Goal: Information Seeking & Learning: Learn about a topic

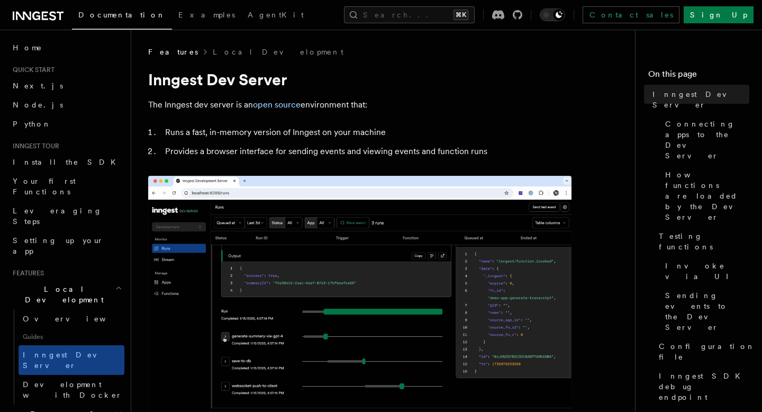
click at [58, 17] on icon at bounding box center [38, 16] width 51 height 13
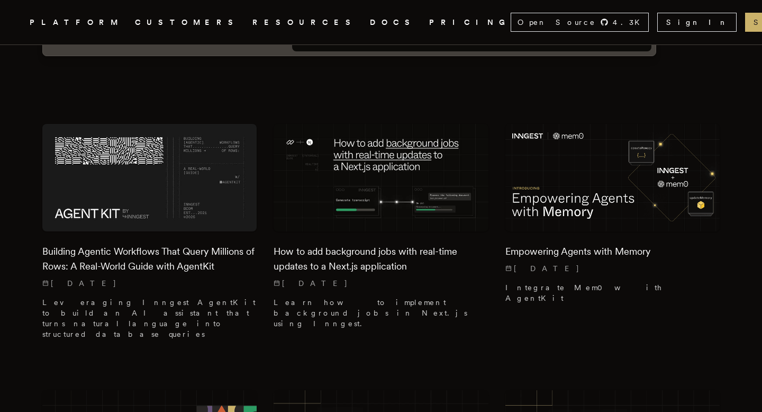
scroll to position [269, 0]
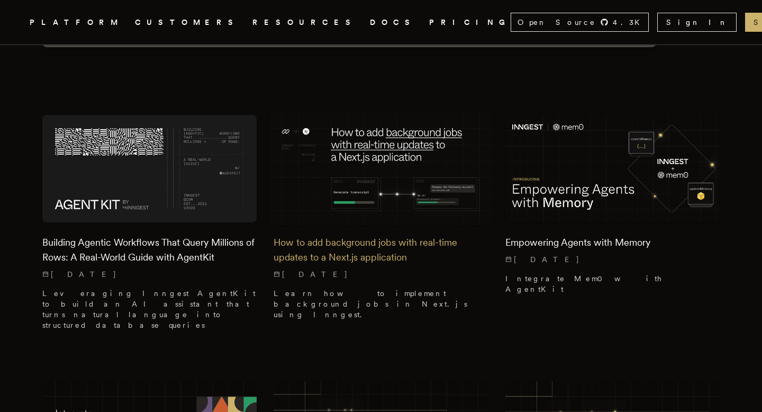
click at [374, 235] on h2 "How to add background jobs with real-time updates to a Next.js application" at bounding box center [381, 250] width 214 height 30
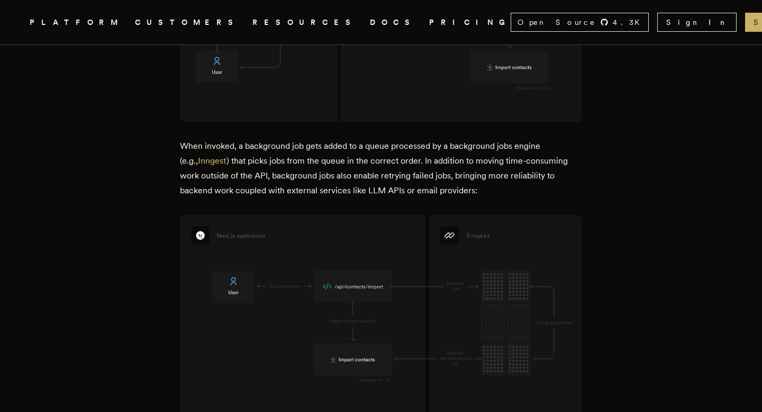
scroll to position [1432, 0]
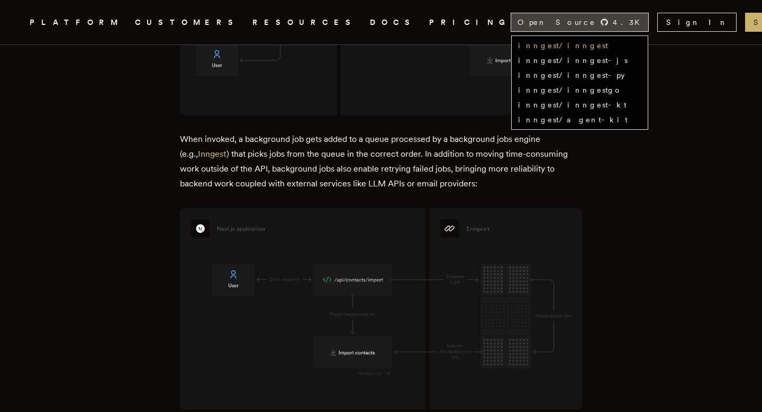
click at [558, 42] on link "inngest/inngest" at bounding box center [563, 45] width 90 height 8
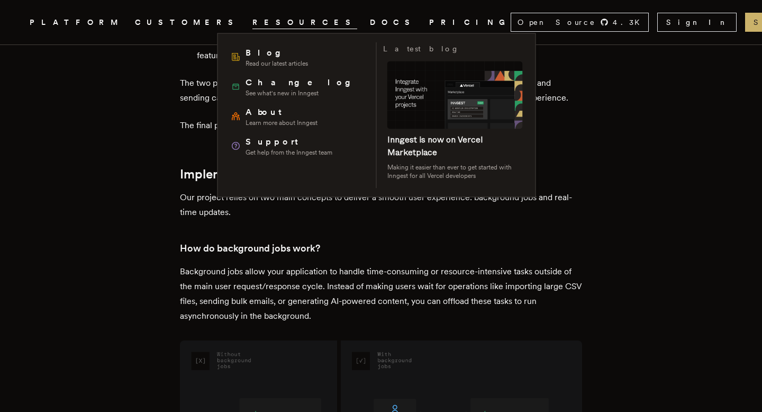
scroll to position [1013, 0]
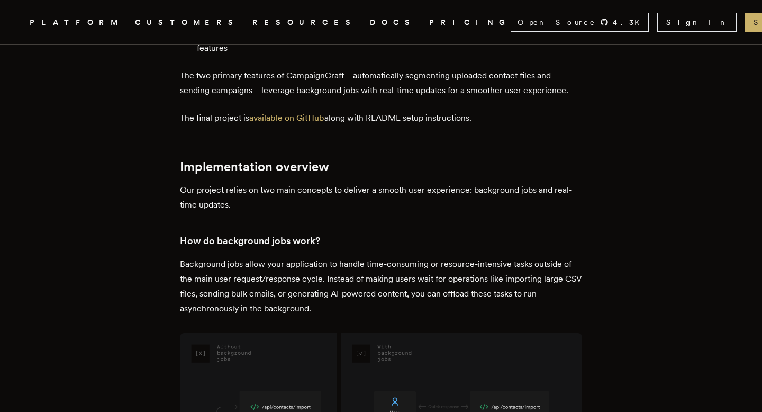
click at [370, 21] on link "DOCS" at bounding box center [393, 22] width 47 height 13
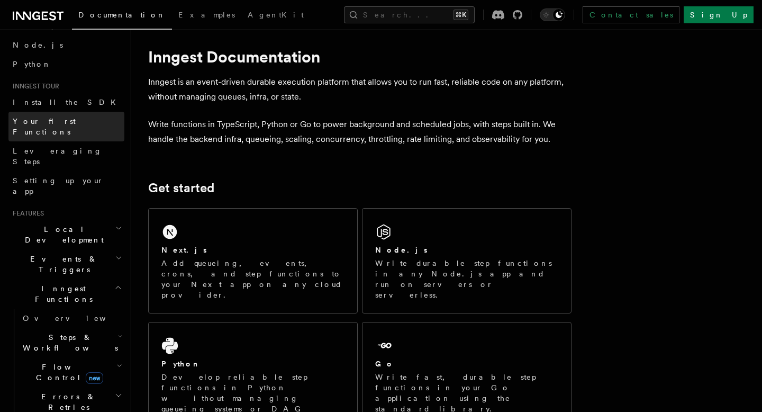
scroll to position [61, 0]
click at [48, 360] on span "Flow Control new" at bounding box center [68, 370] width 98 height 21
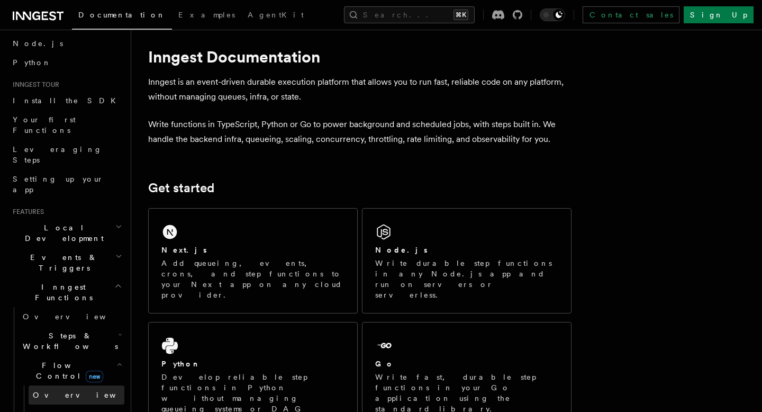
click at [51, 391] on span "Overview" at bounding box center [87, 395] width 109 height 8
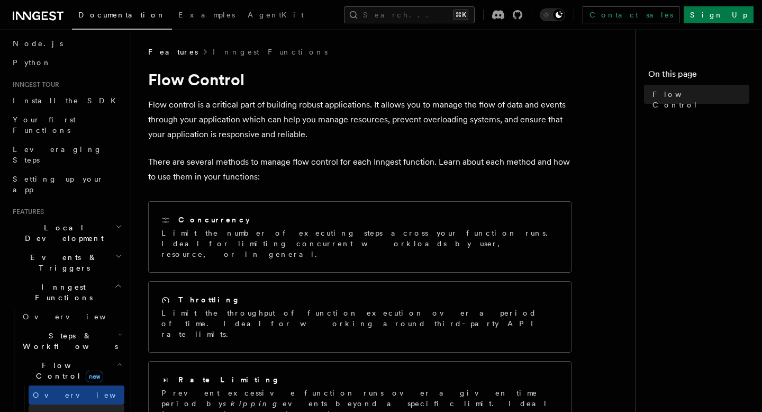
click at [71, 405] on link "Singleton new" at bounding box center [77, 415] width 96 height 21
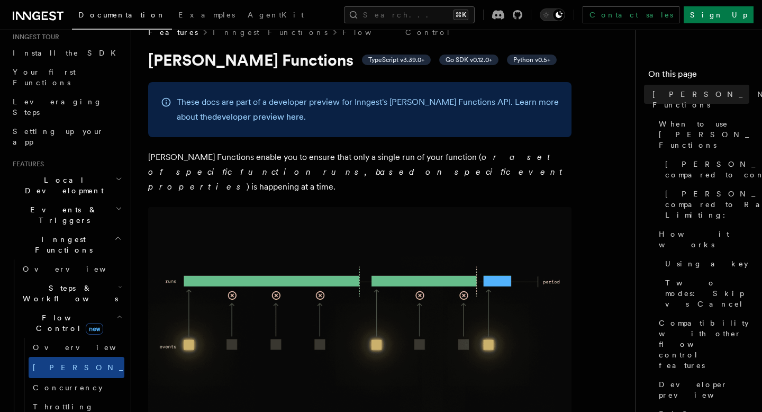
scroll to position [110, 0]
click at [119, 311] on icon "button" at bounding box center [119, 315] width 6 height 8
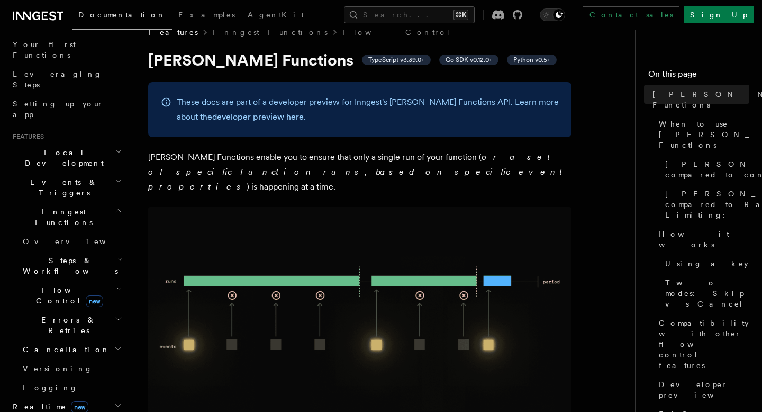
scroll to position [124, 0]
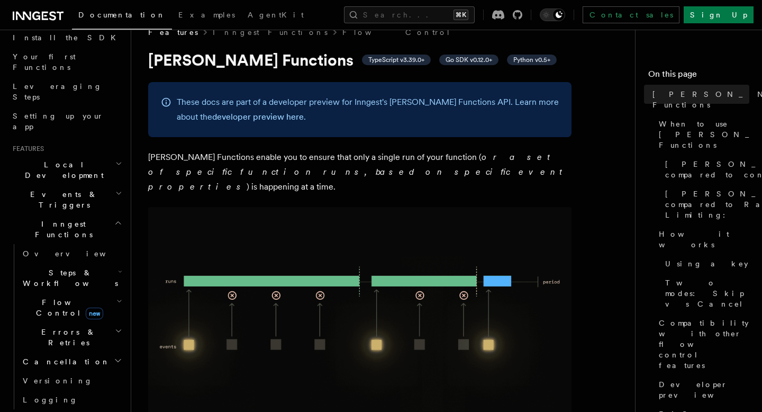
click at [115, 219] on icon "button" at bounding box center [118, 223] width 8 height 8
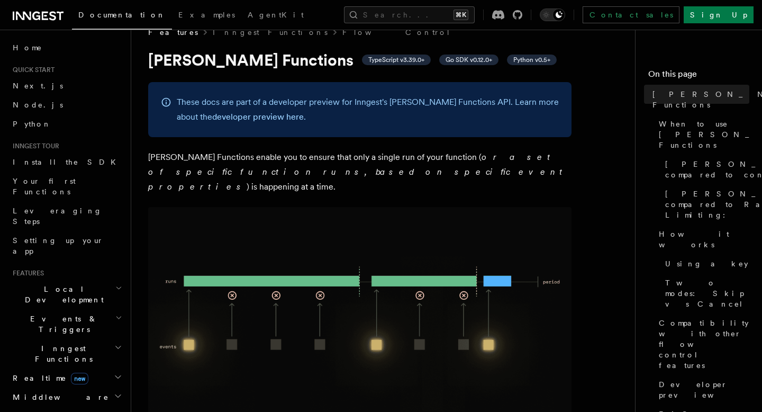
scroll to position [0, 0]
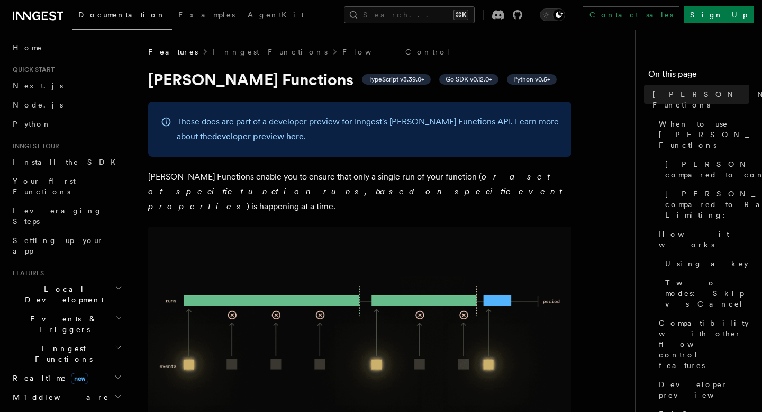
click at [50, 17] on icon at bounding box center [38, 16] width 51 height 13
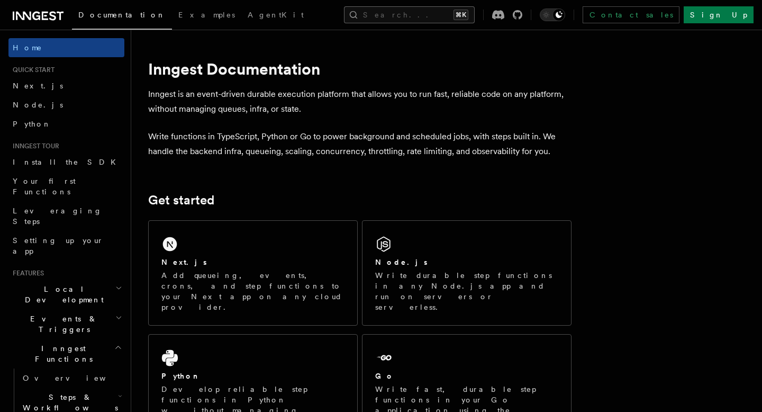
click at [397, 15] on button "Search... ⌘K" at bounding box center [409, 14] width 131 height 17
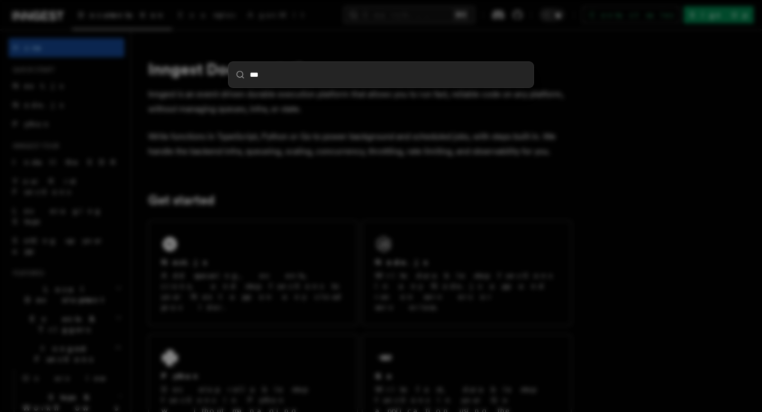
type input "****"
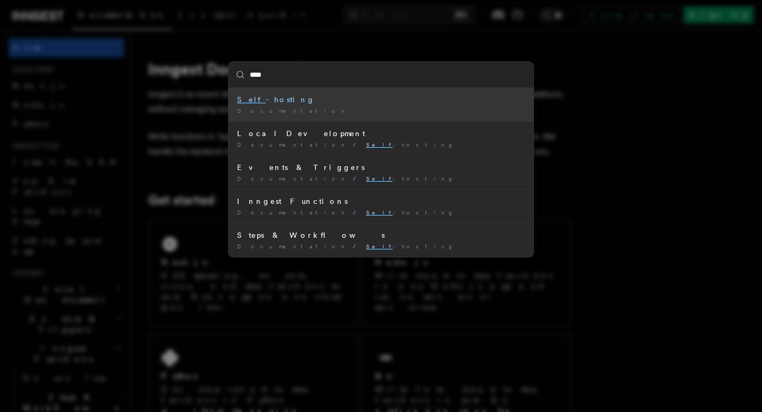
click at [267, 101] on div "Self -hosting" at bounding box center [381, 99] width 288 height 11
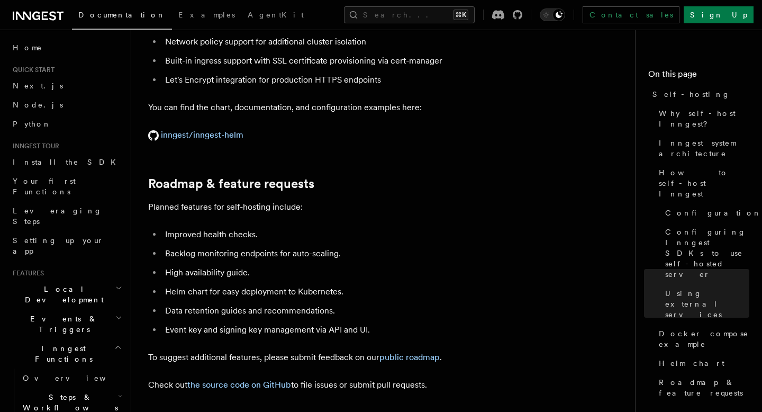
scroll to position [3972, 0]
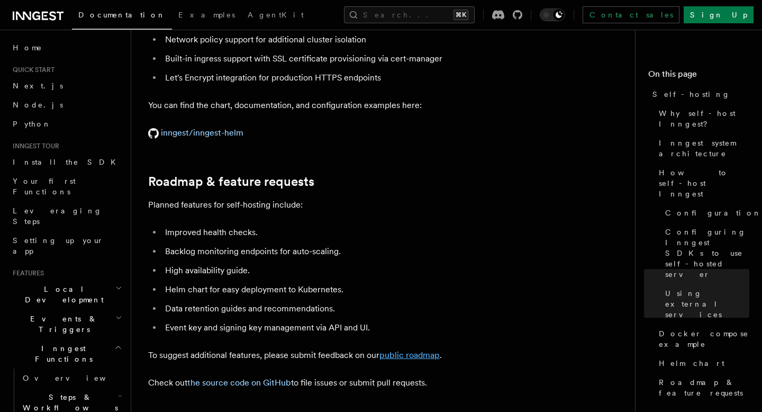
click at [425, 350] on link "public roadmap" at bounding box center [410, 355] width 60 height 10
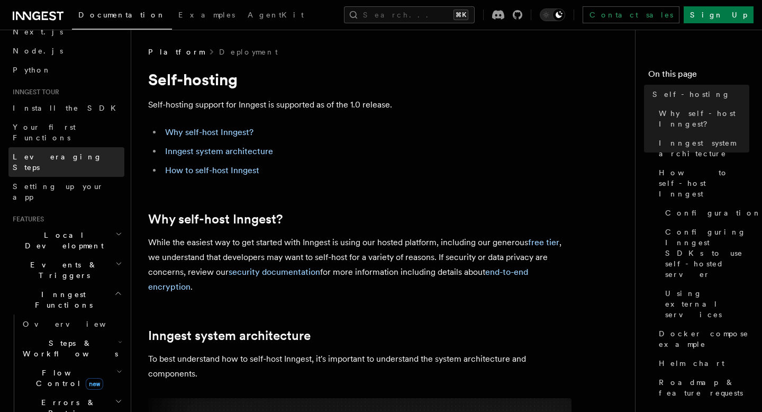
scroll to position [56, 0]
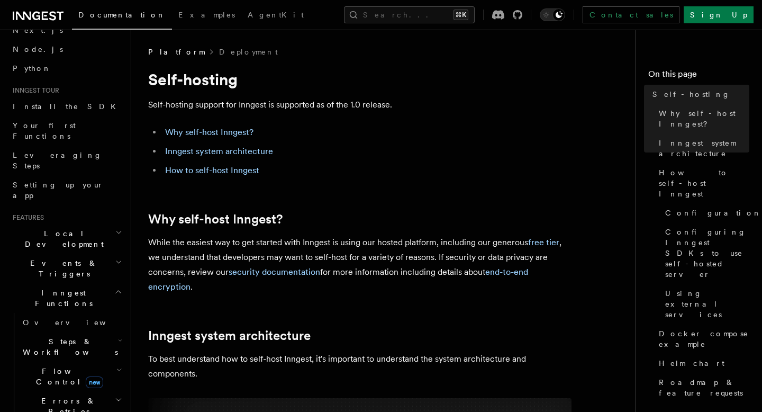
click at [115, 287] on icon "button" at bounding box center [118, 291] width 8 height 8
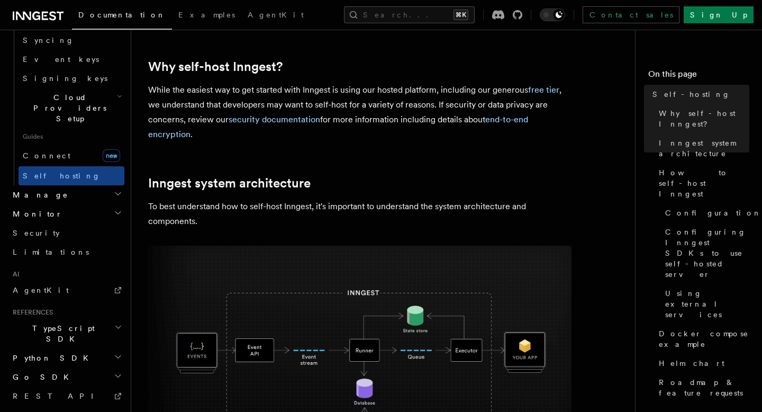
scroll to position [0, 0]
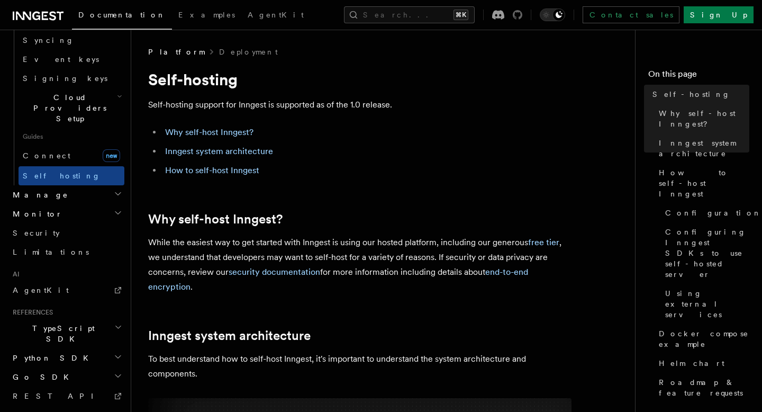
click at [523, 16] on icon at bounding box center [518, 15] width 10 height 10
click at [248, 15] on span "AgentKit" at bounding box center [276, 15] width 56 height 8
click at [47, 16] on icon at bounding box center [38, 16] width 51 height 13
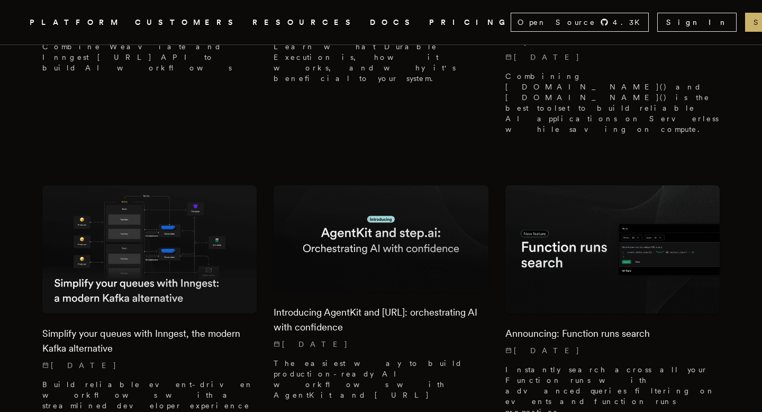
scroll to position [1862, 0]
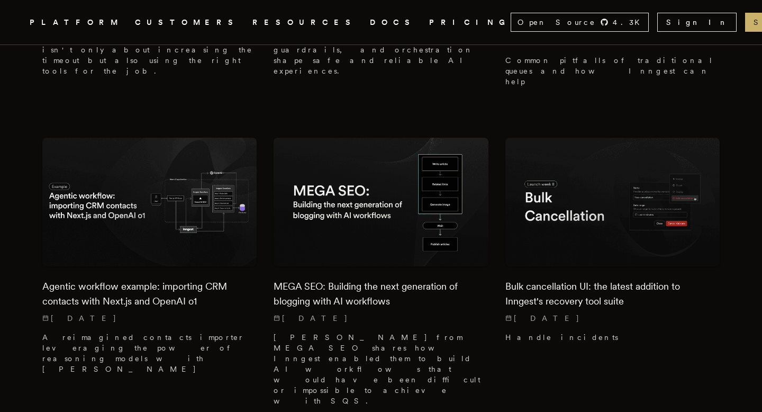
scroll to position [2456, 0]
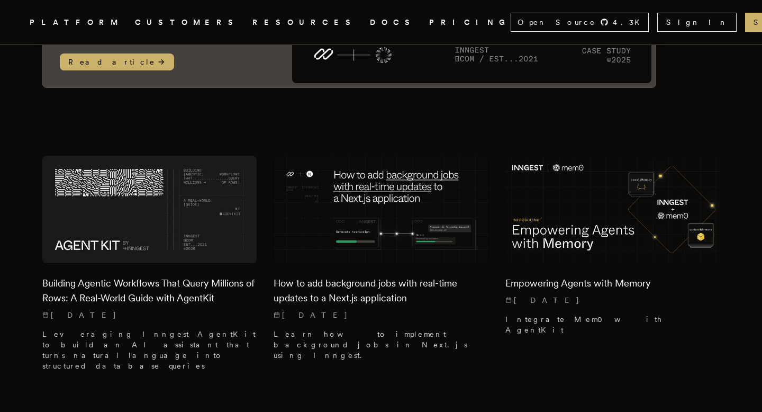
scroll to position [231, 0]
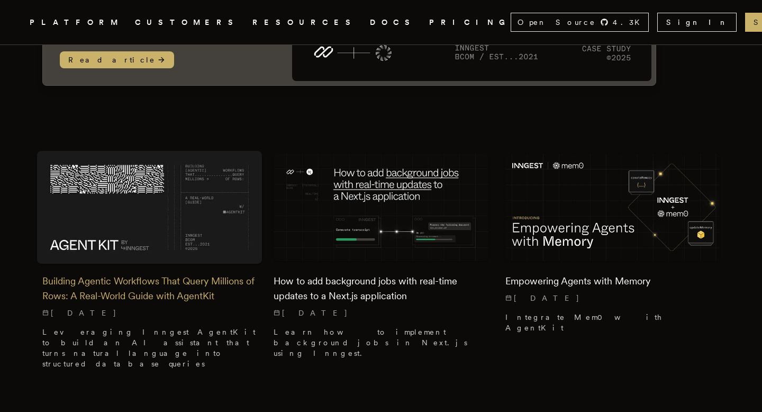
click at [75, 274] on h2 "Building Agentic Workflows That Query Millions of Rows: A Real-World Guide with…" at bounding box center [149, 289] width 214 height 30
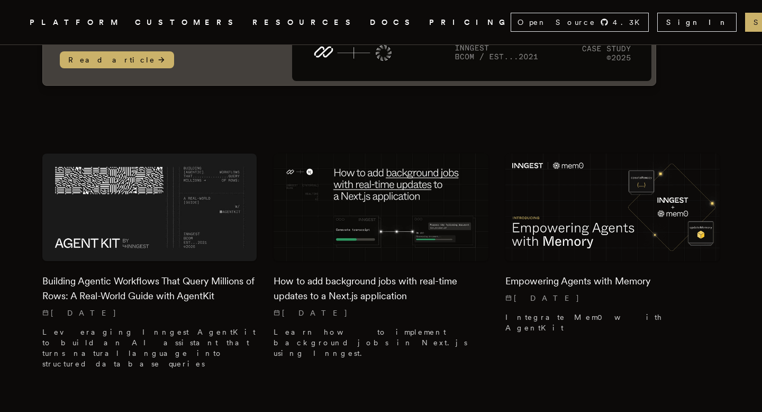
scroll to position [280, 0]
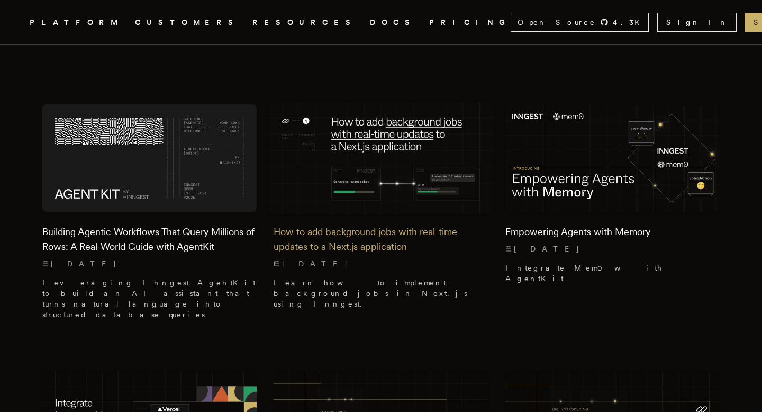
click at [301, 224] on h2 "How to add background jobs with real-time updates to a Next.js application" at bounding box center [381, 239] width 214 height 30
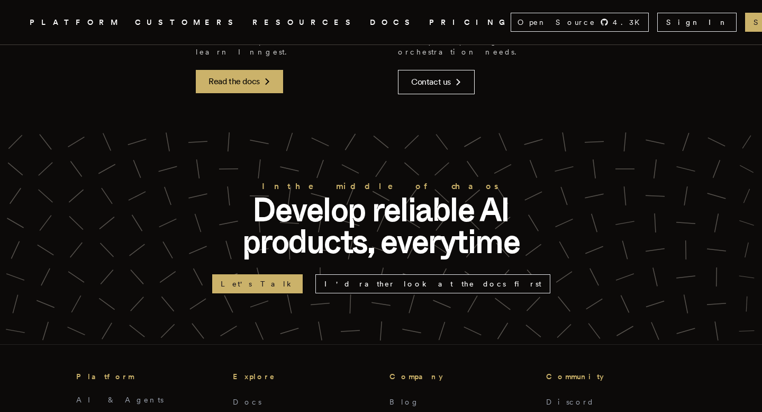
scroll to position [2334, 0]
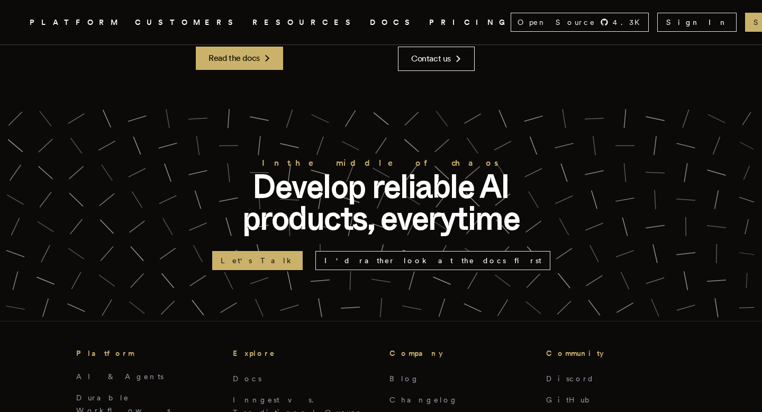
scroll to position [5862, 0]
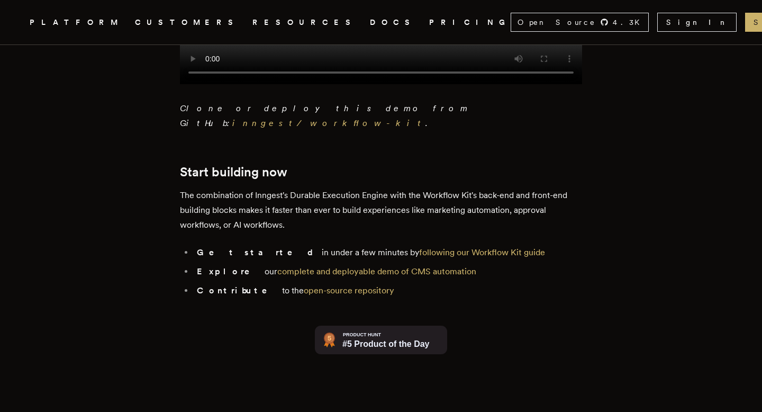
scroll to position [2339, 0]
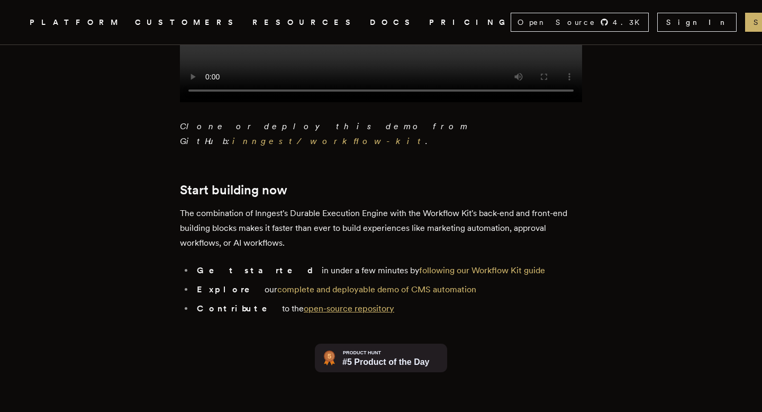
click at [346, 303] on link "open-source repository" at bounding box center [349, 308] width 91 height 10
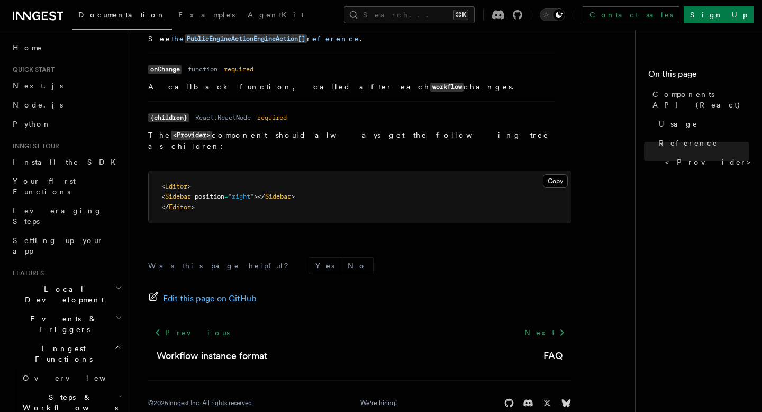
scroll to position [1025, 0]
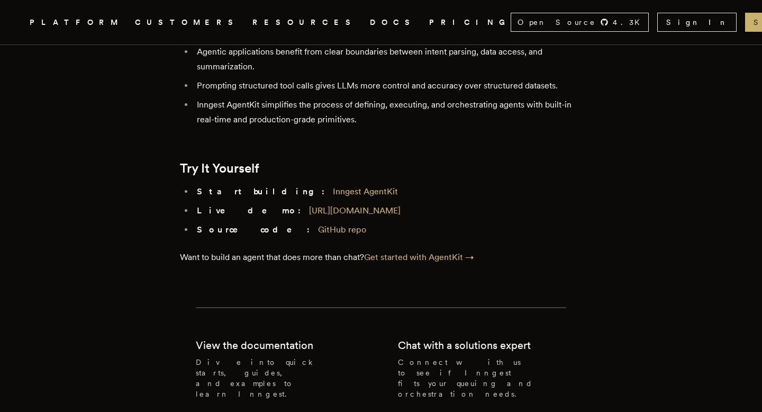
scroll to position [4777, 0]
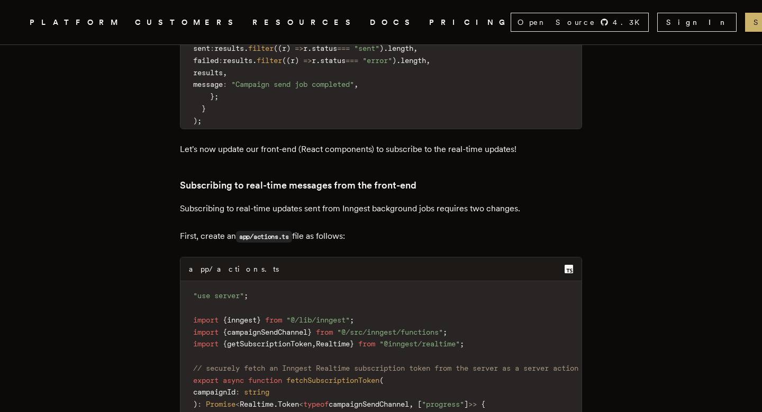
scroll to position [8143, 0]
